Goal: Complete application form

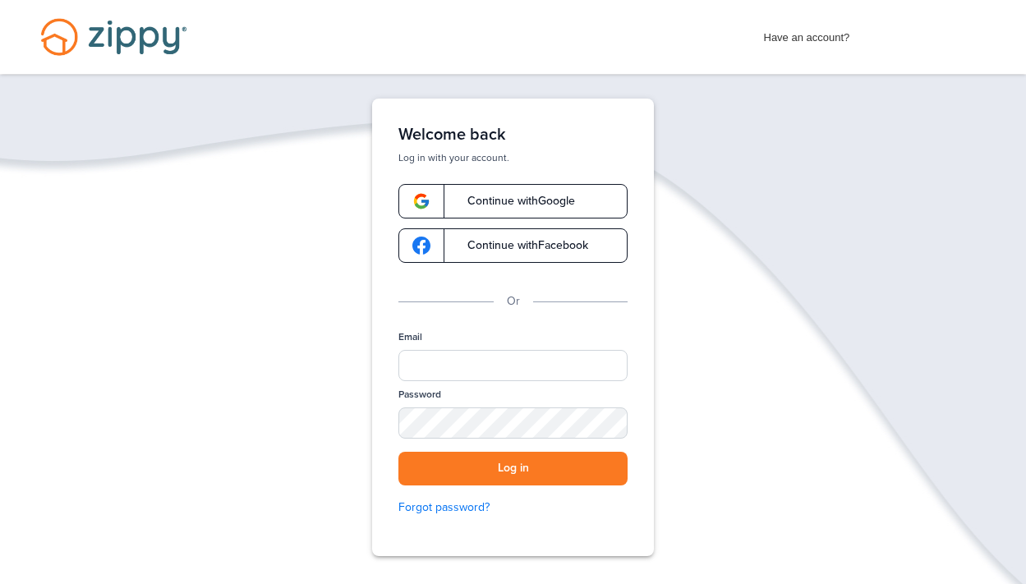
click at [520, 203] on span "Continue with Google" at bounding box center [513, 200] width 124 height 11
click at [510, 242] on span "Continue with Facebook" at bounding box center [519, 245] width 137 height 11
type input "**********"
click at [530, 473] on button "Log in" at bounding box center [512, 469] width 229 height 34
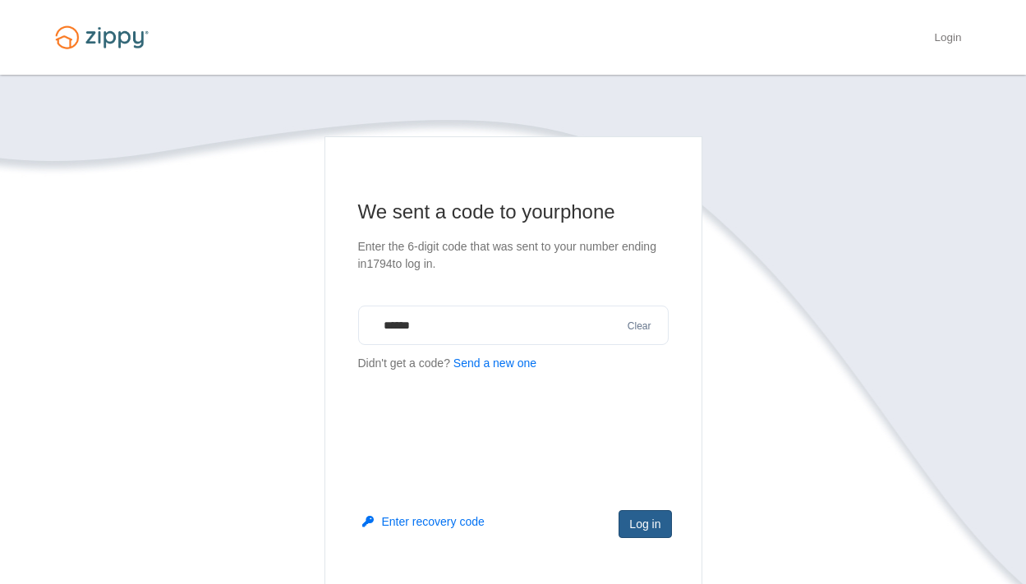
type input "******"
click at [657, 521] on button "Log in" at bounding box center [644, 524] width 53 height 28
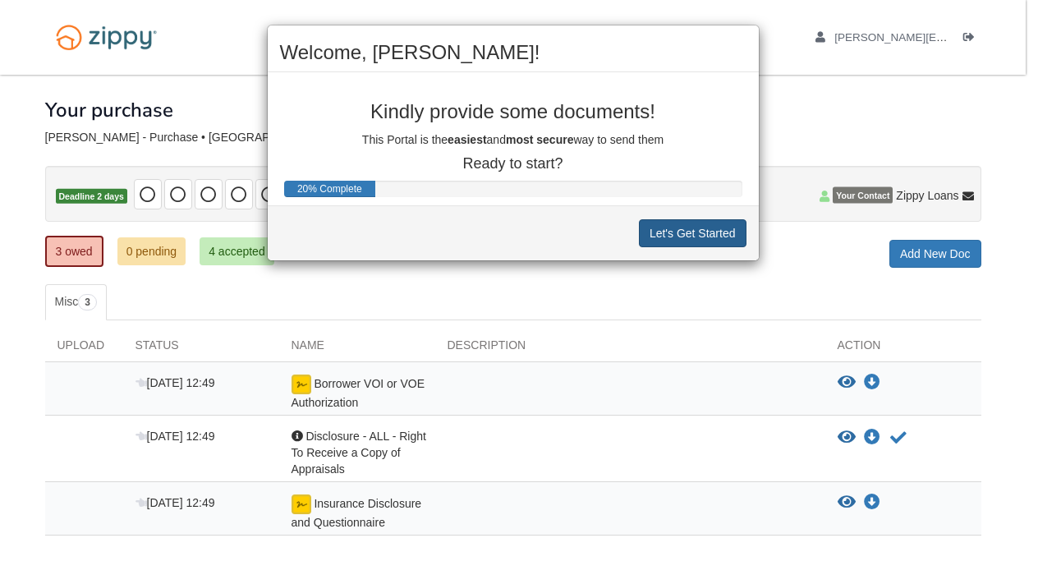
click at [656, 236] on button "Let's Get Started" at bounding box center [693, 233] width 108 height 28
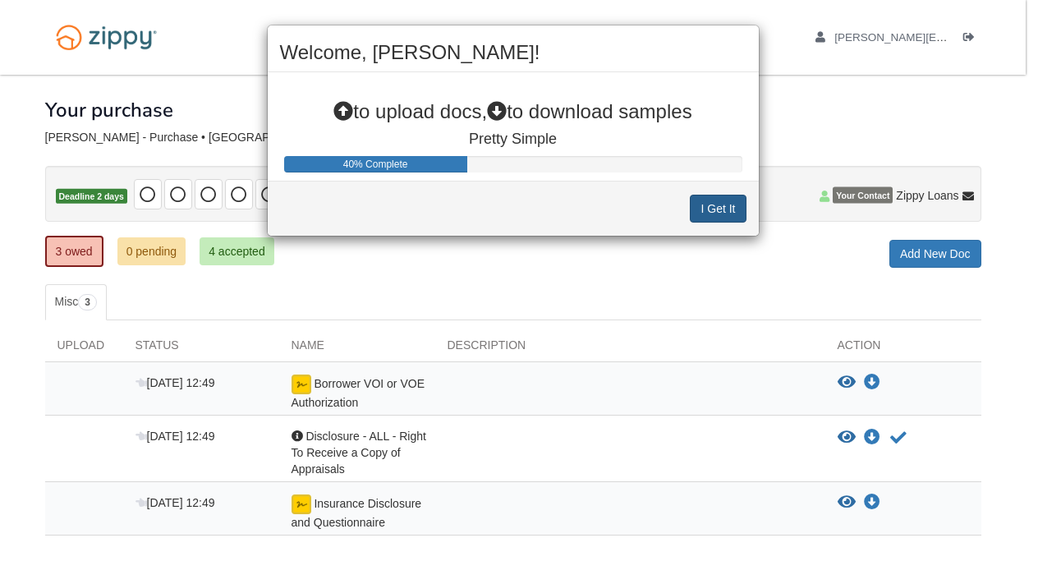
click at [701, 213] on button "I Get It" at bounding box center [718, 209] width 56 height 28
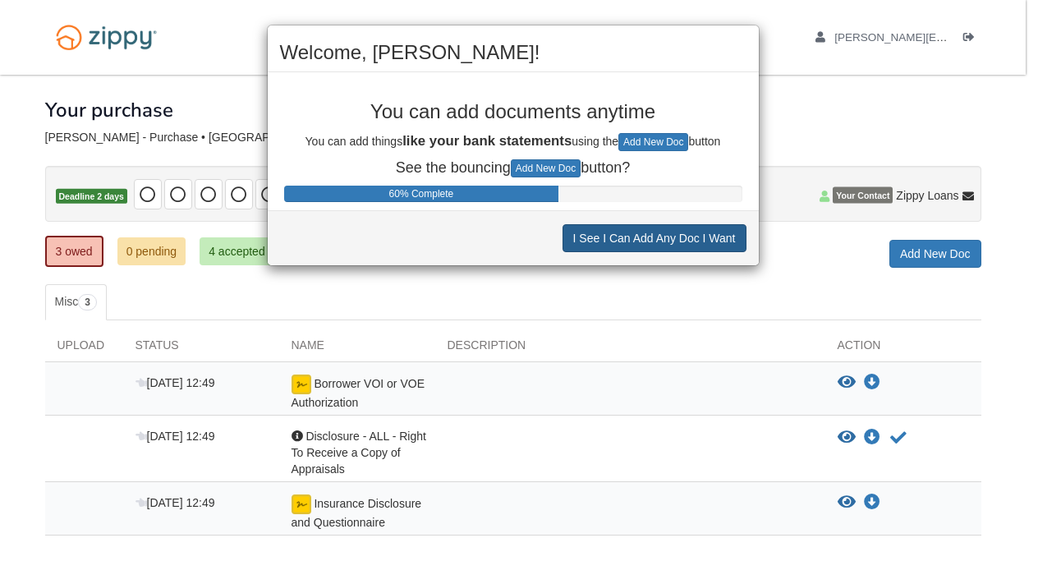
click at [697, 239] on button "I See I Can Add Any Doc I Want" at bounding box center [654, 238] width 184 height 28
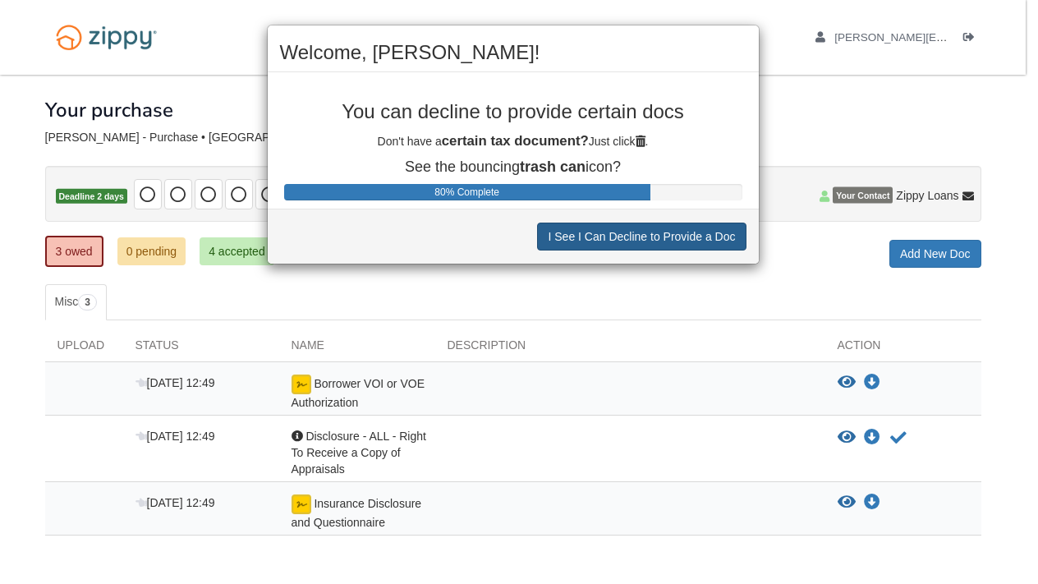
click at [697, 239] on button "I See I Can Decline to Provide a Doc" at bounding box center [641, 237] width 209 height 28
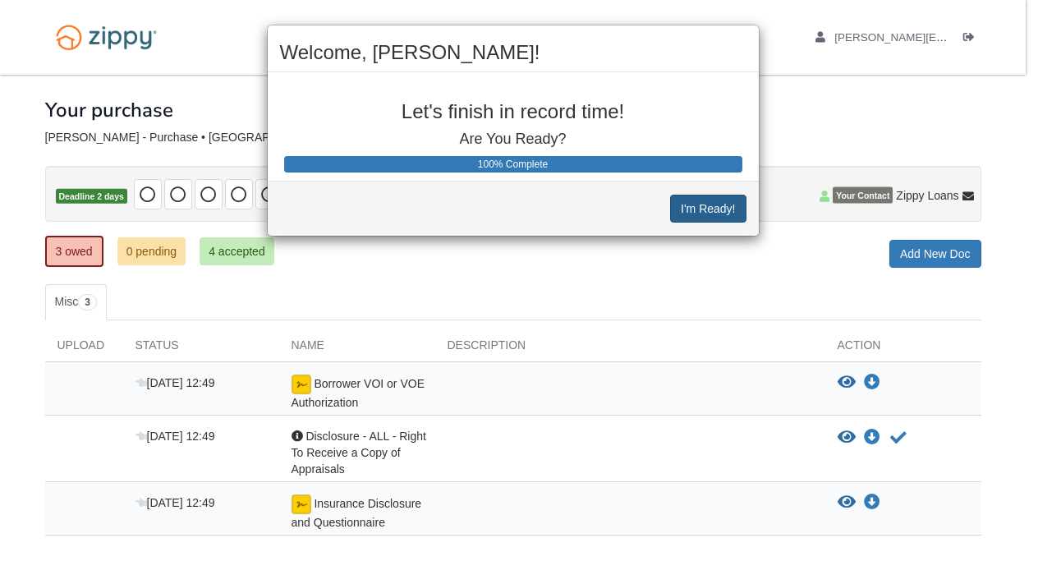
click at [706, 204] on button "I'm Ready!" at bounding box center [708, 209] width 76 height 28
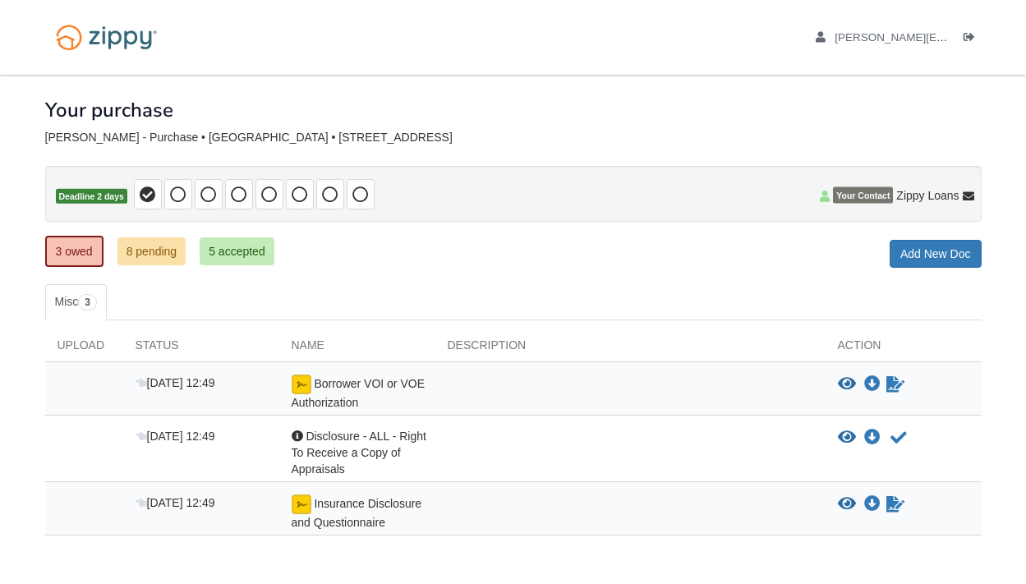
click at [154, 254] on link "8 pending" at bounding box center [151, 251] width 69 height 28
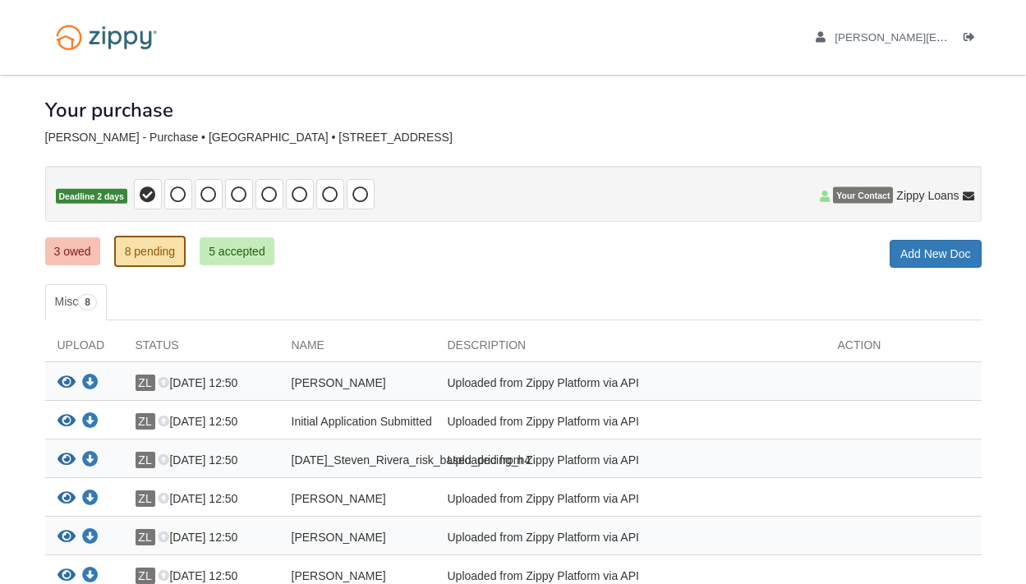
click at [252, 247] on link "5 accepted" at bounding box center [237, 251] width 75 height 28
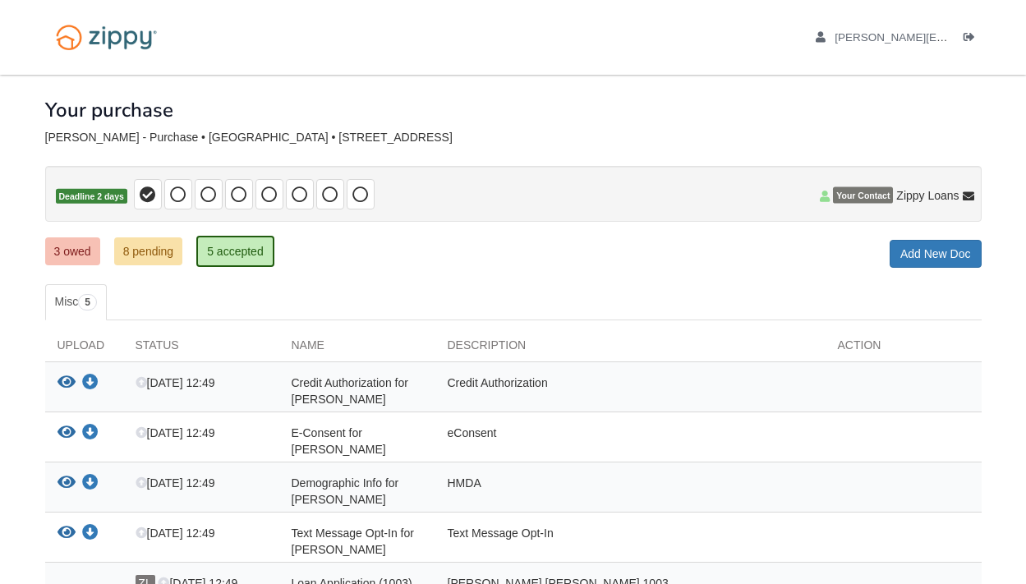
click at [162, 246] on link "8 pending" at bounding box center [148, 251] width 69 height 28
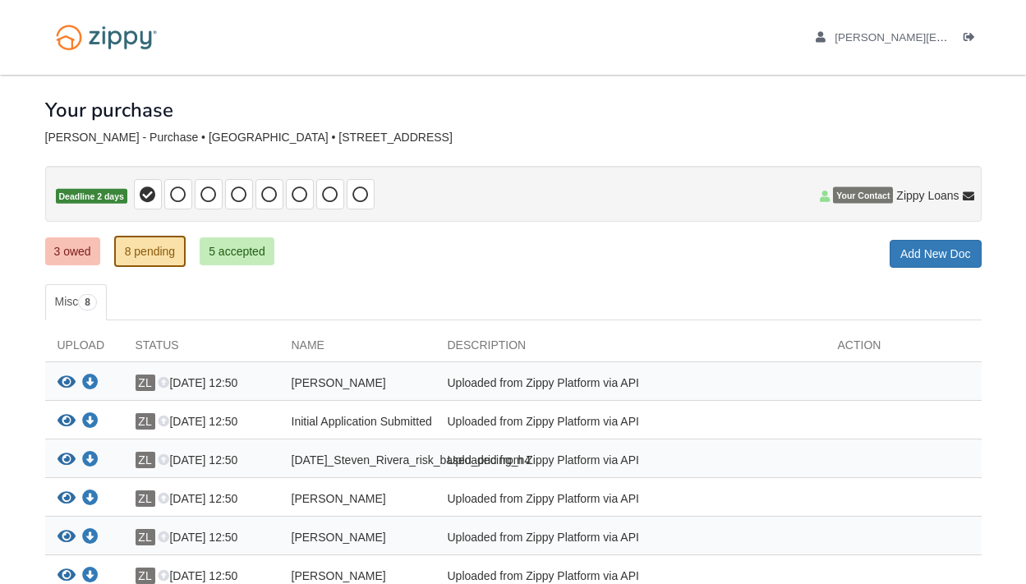
click at [172, 249] on link "8 pending" at bounding box center [150, 251] width 72 height 31
click at [556, 103] on div "Your purchase" at bounding box center [513, 98] width 936 height 46
